Goal: Information Seeking & Learning: Learn about a topic

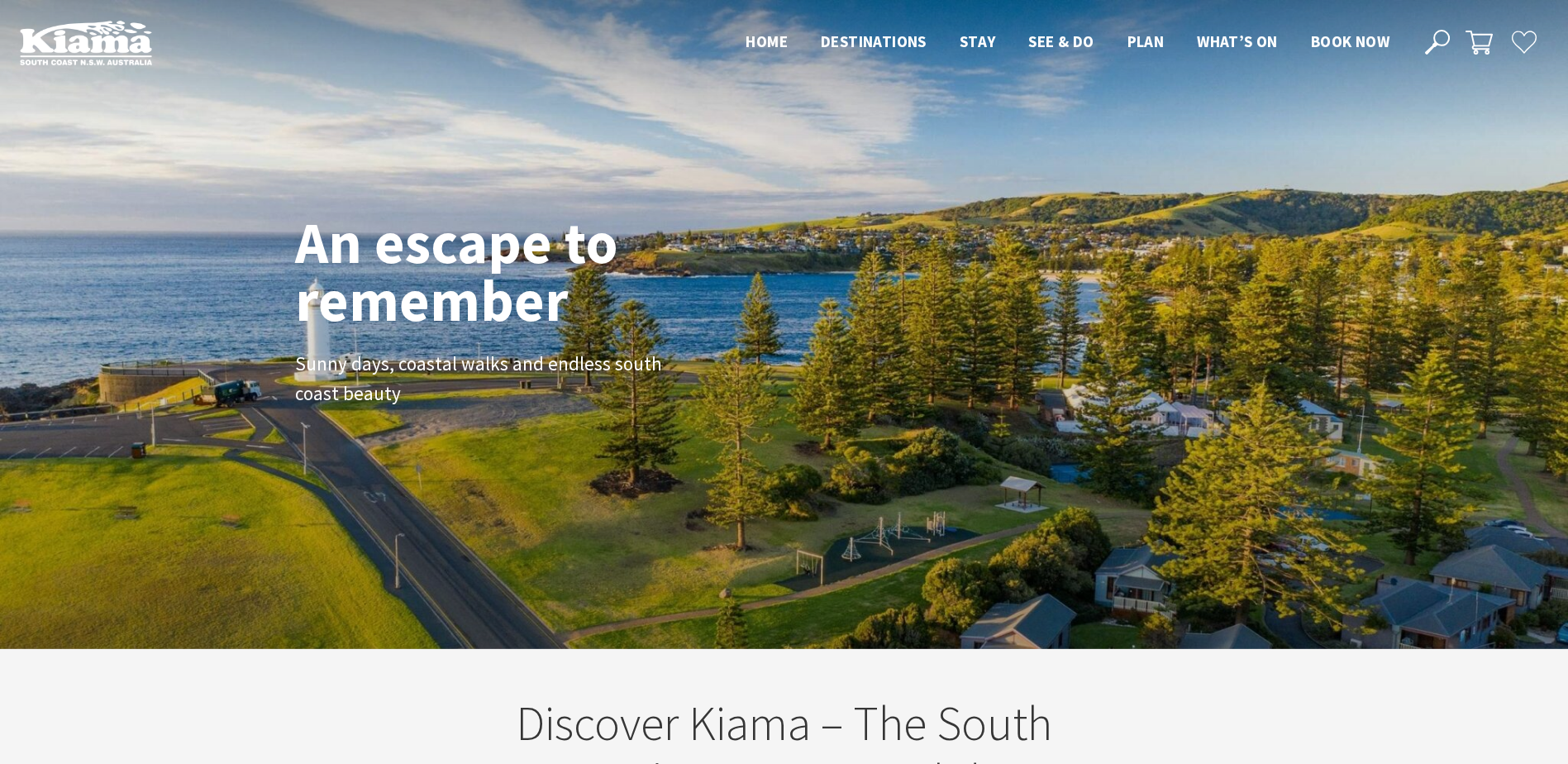
scroll to position [287, 1580]
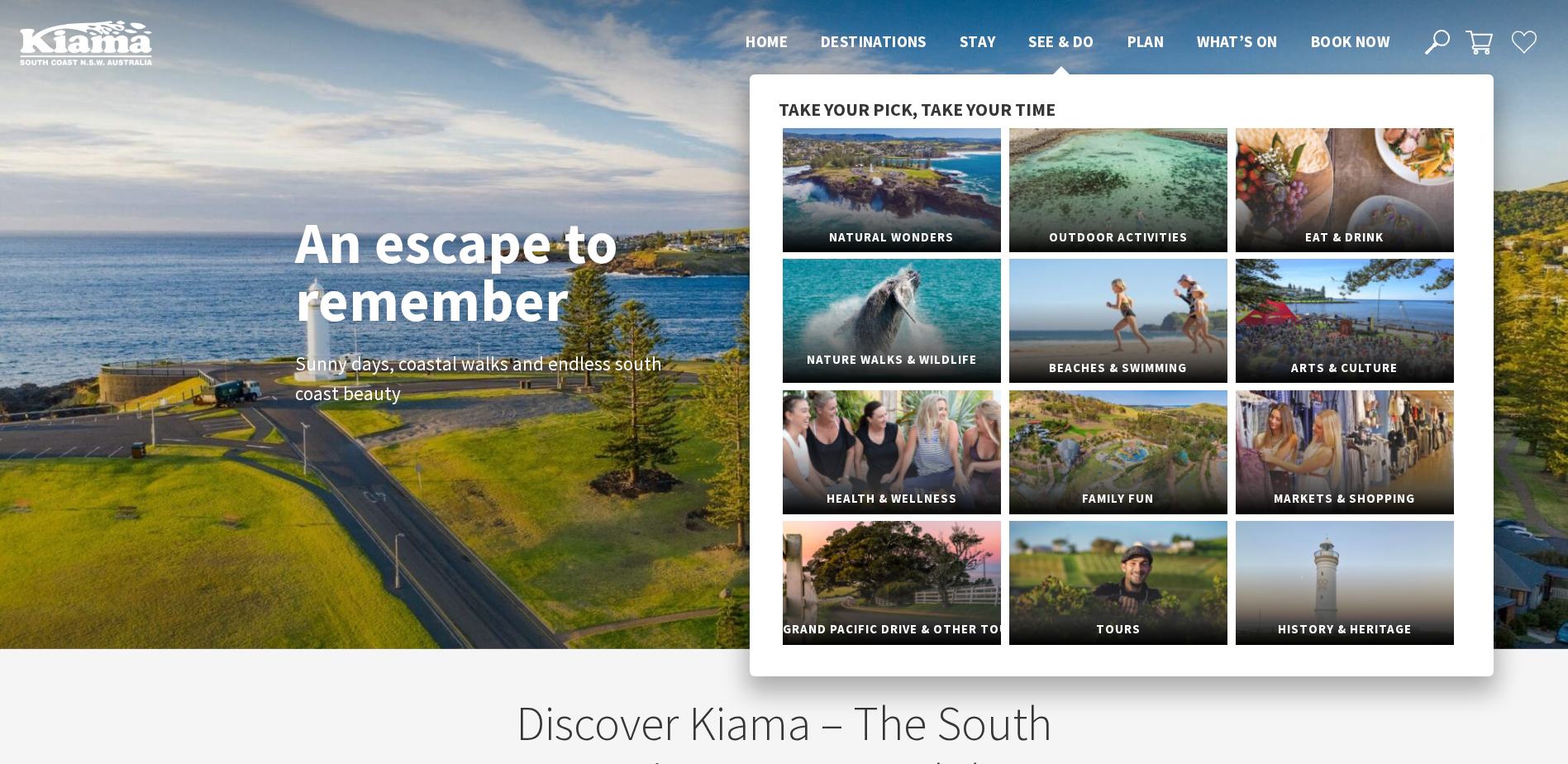
click at [924, 330] on link "Nature Walks & Wildlife" at bounding box center [891, 321] width 219 height 124
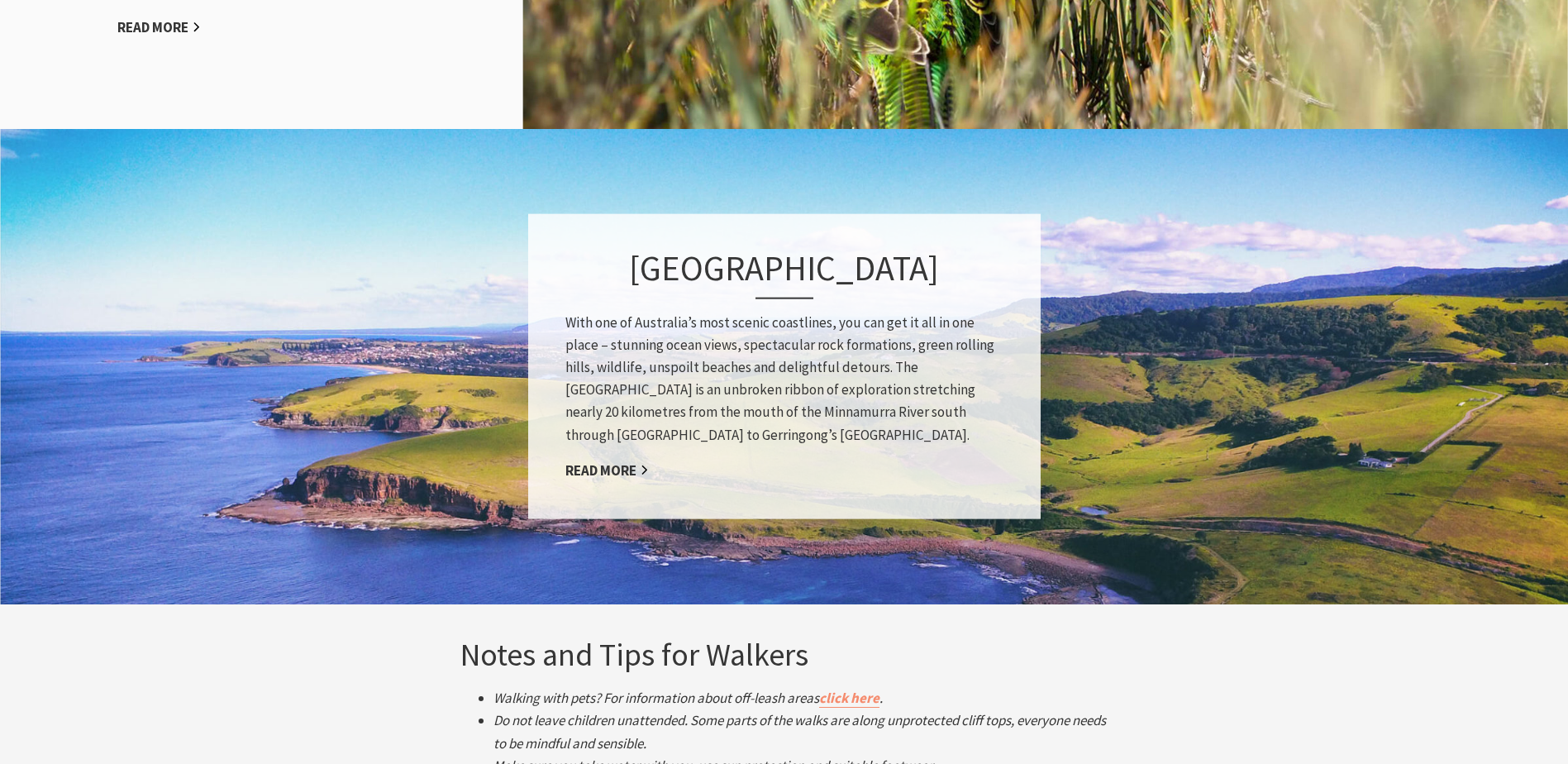
scroll to position [1984, 0]
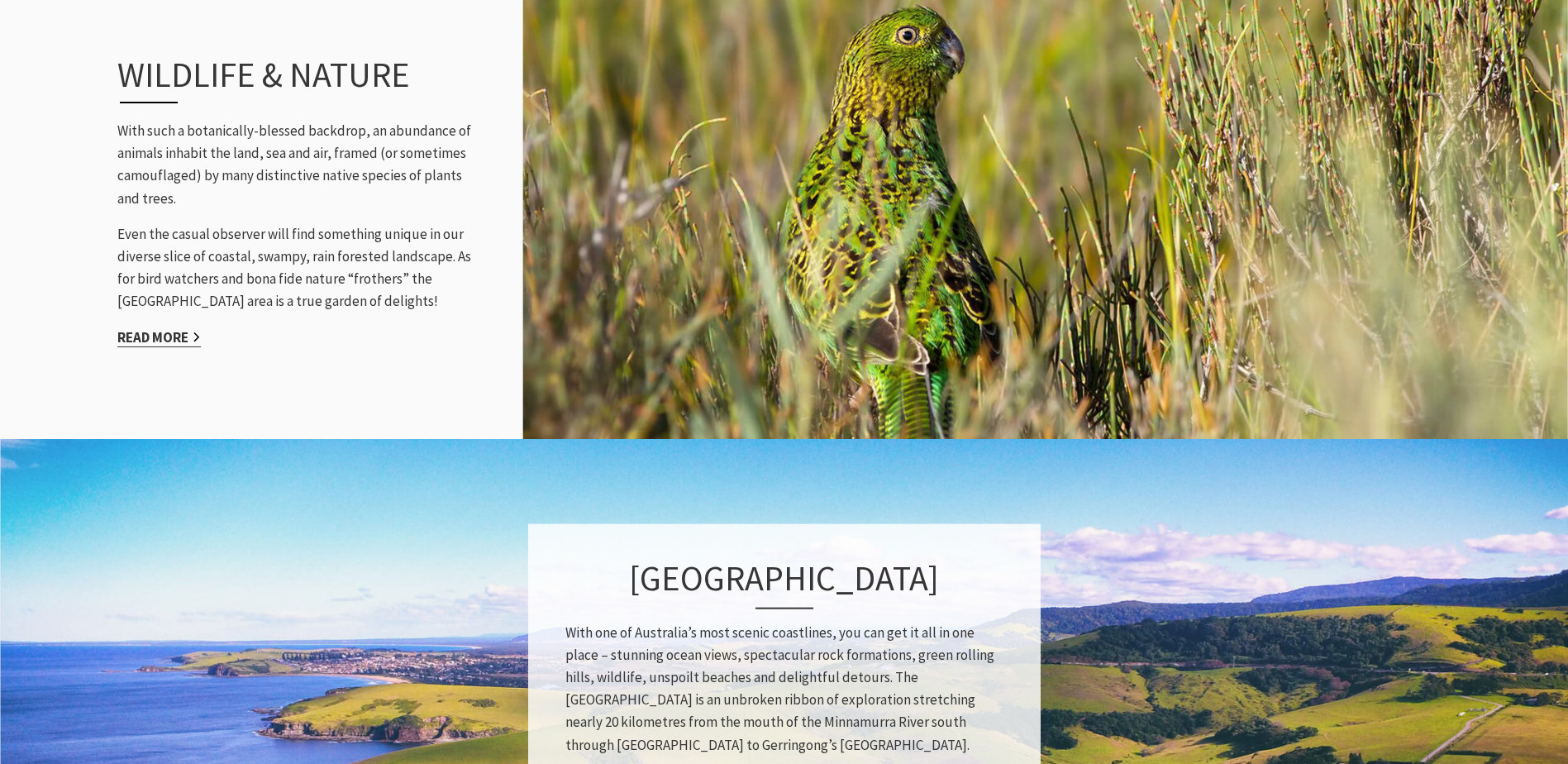
click at [196, 335] on link "Read More" at bounding box center [160, 338] width 84 height 19
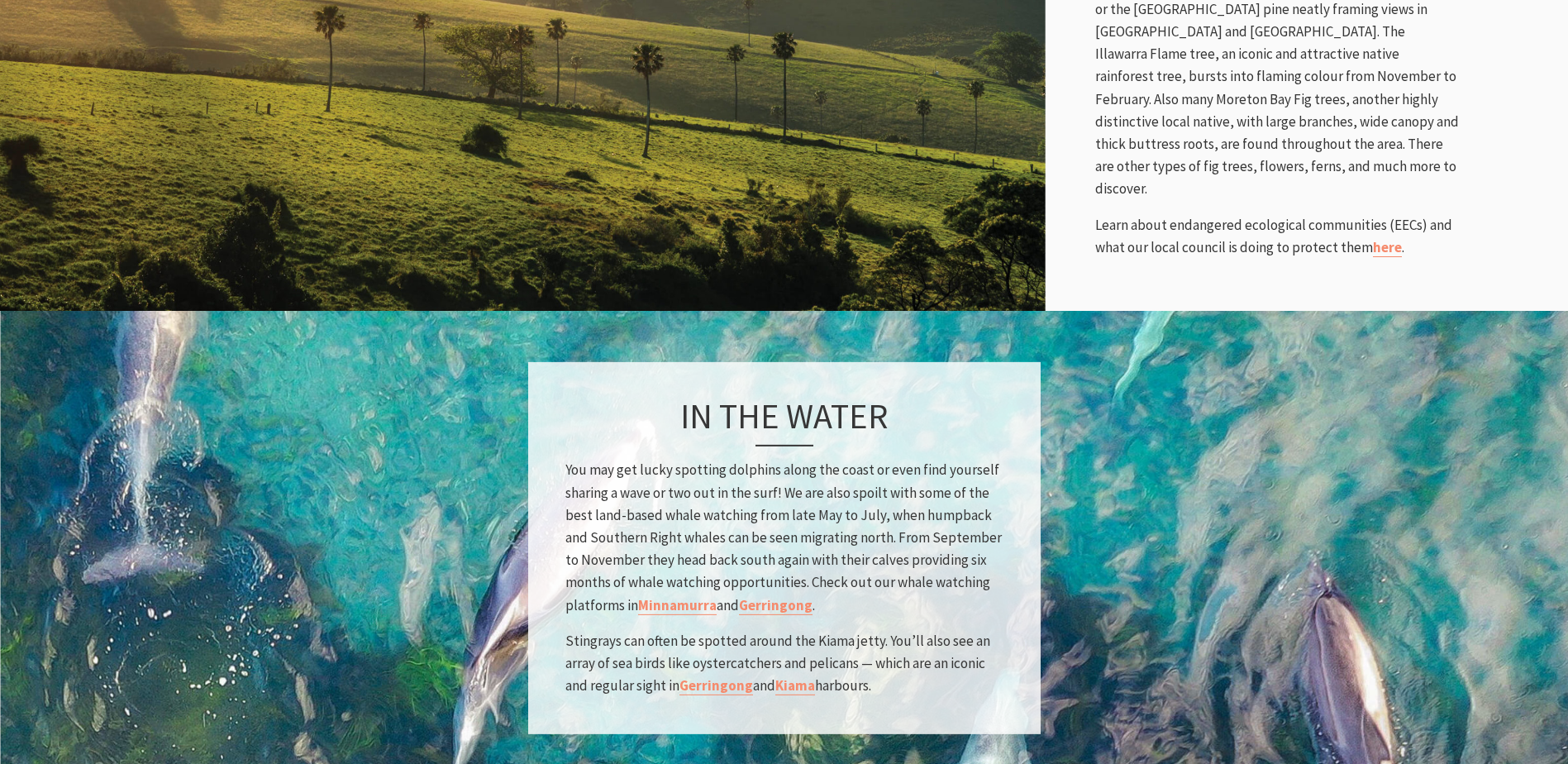
scroll to position [1157, 0]
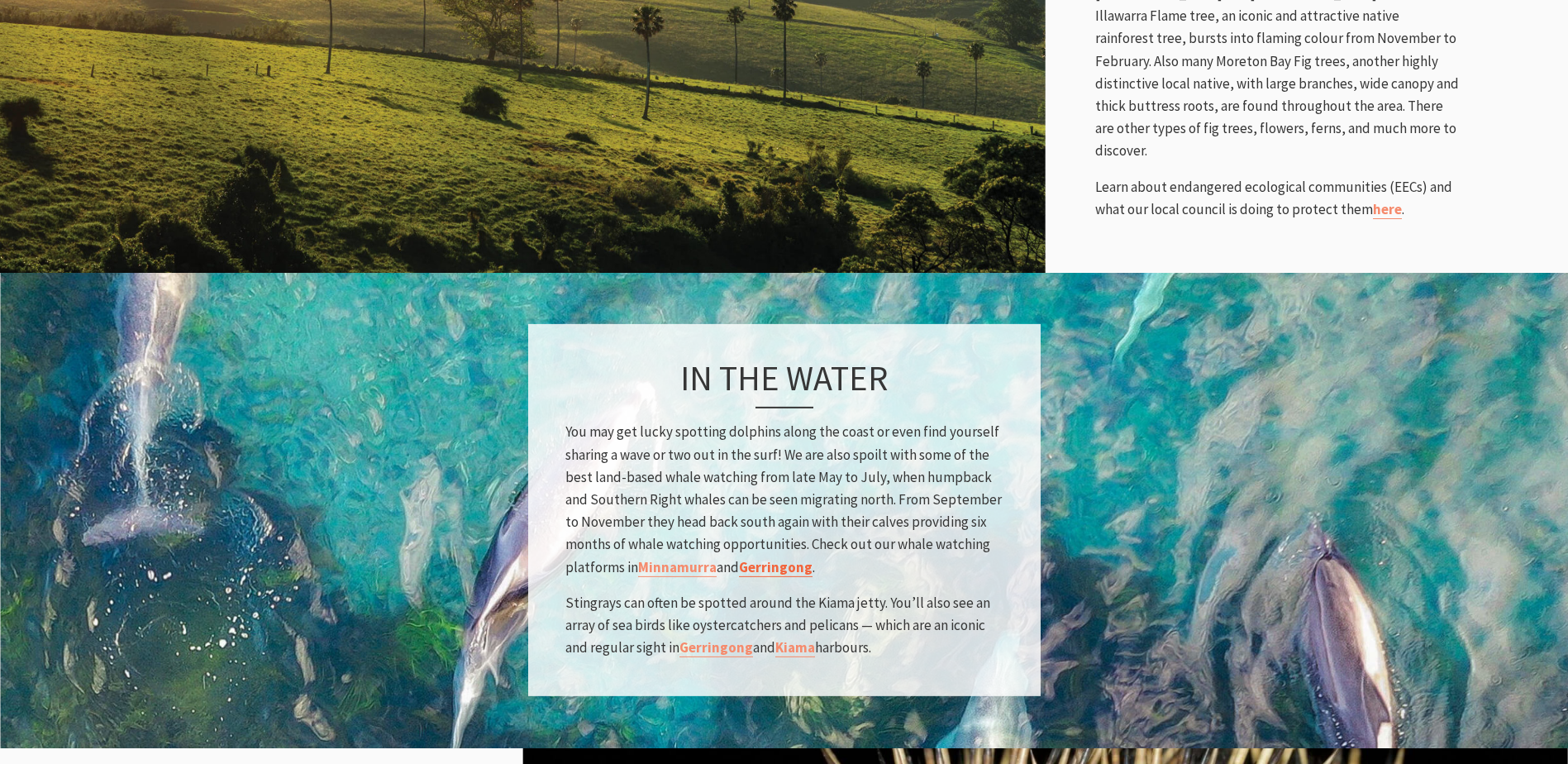
click at [773, 557] on link "Gerringong" at bounding box center [776, 566] width 74 height 19
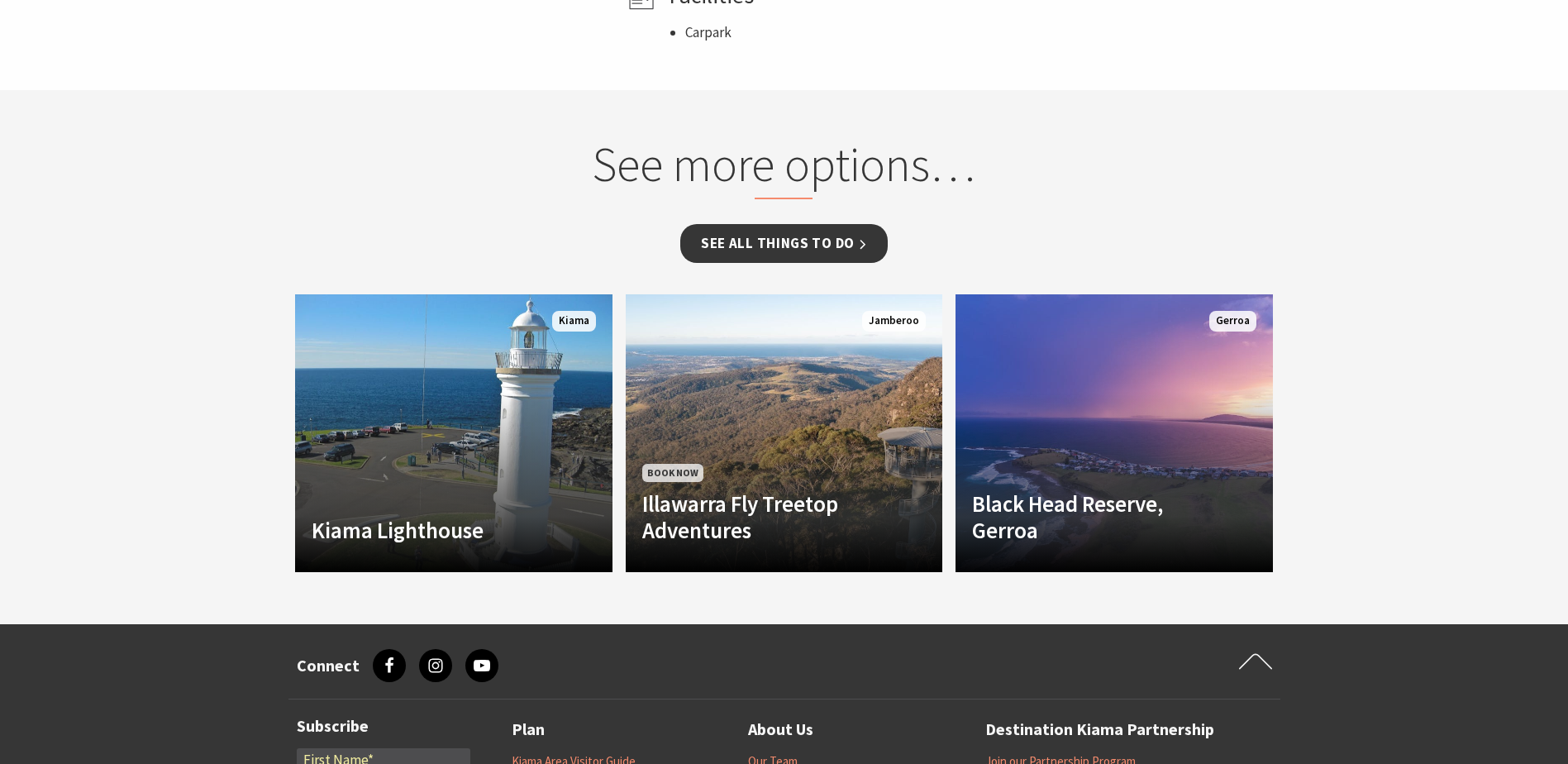
scroll to position [661, 0]
